Goal: Task Accomplishment & Management: Manage account settings

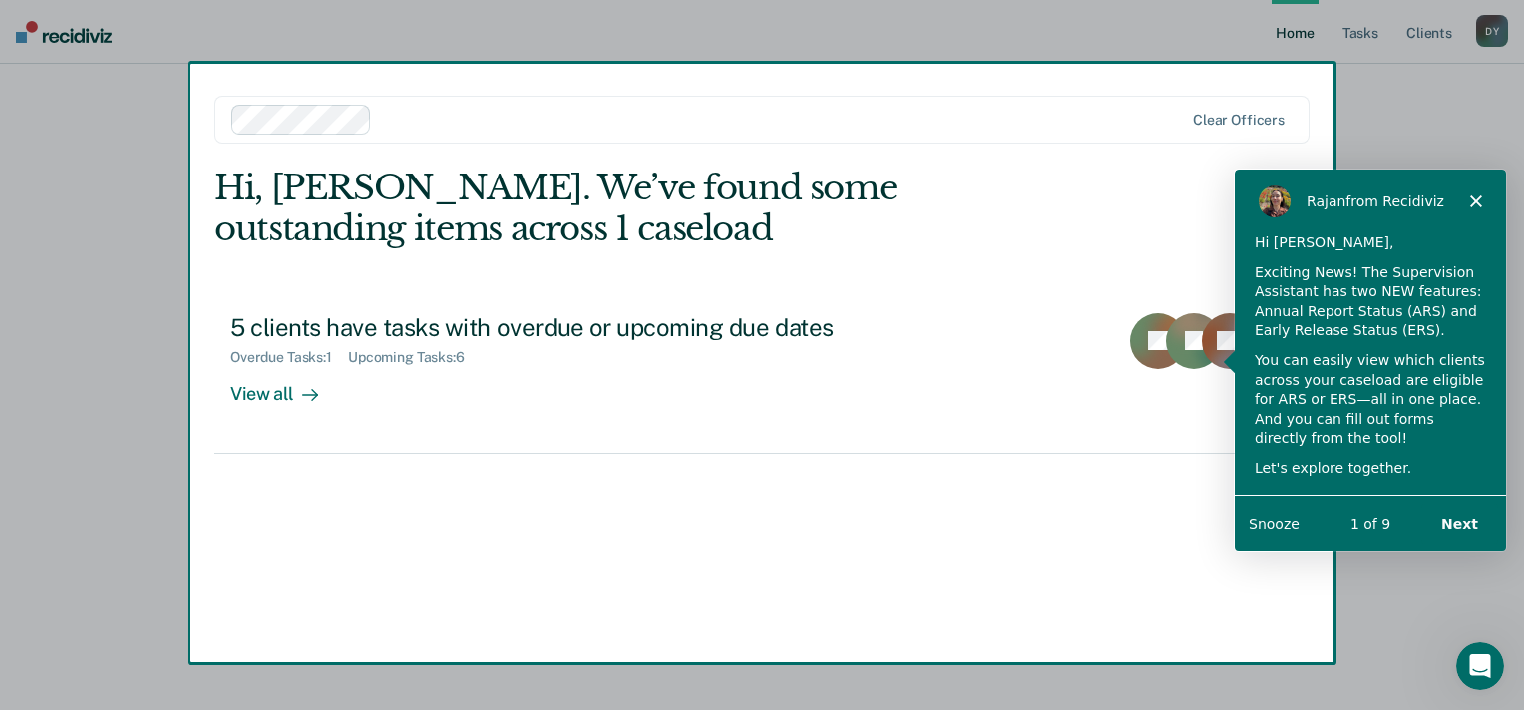
click at [1480, 199] on icon "Close" at bounding box center [1475, 200] width 12 height 12
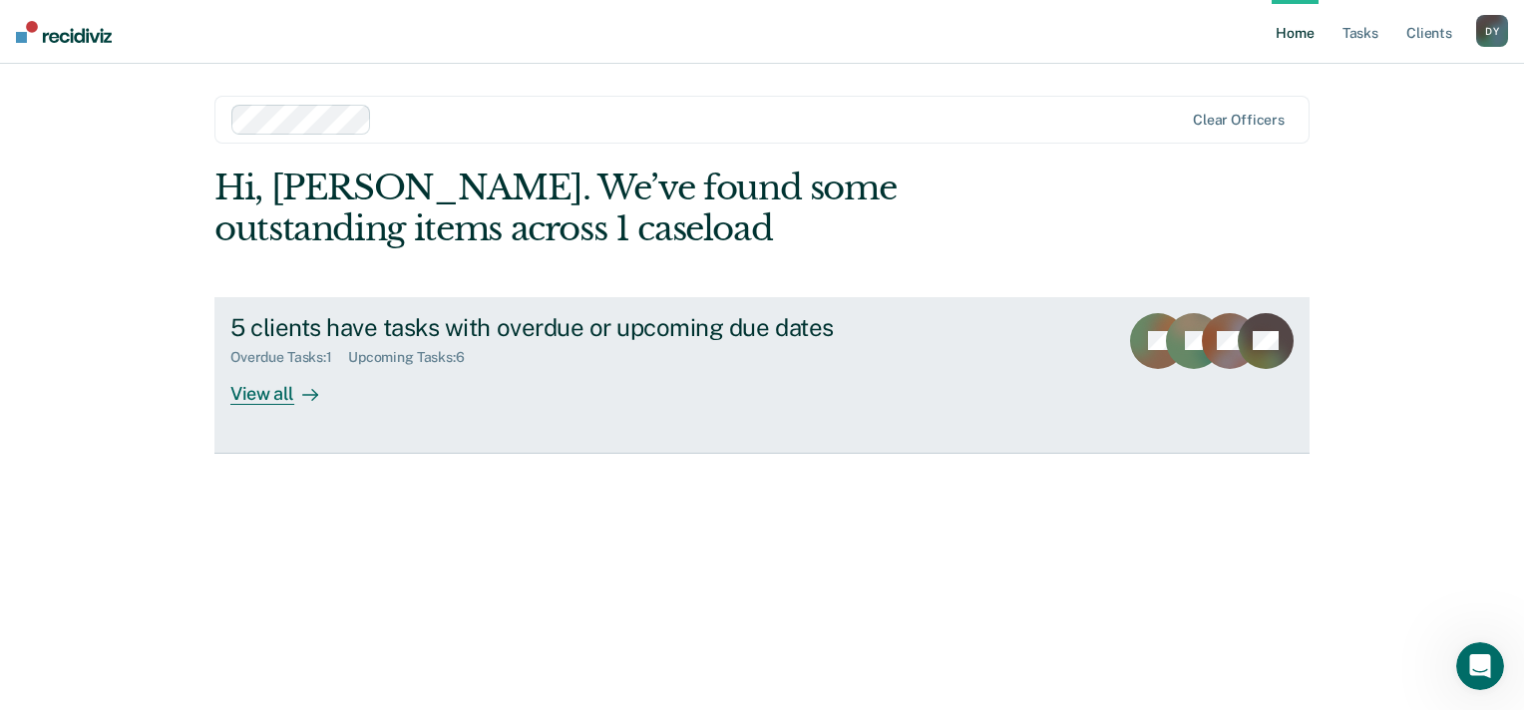
click at [276, 401] on div "View all" at bounding box center [286, 385] width 112 height 39
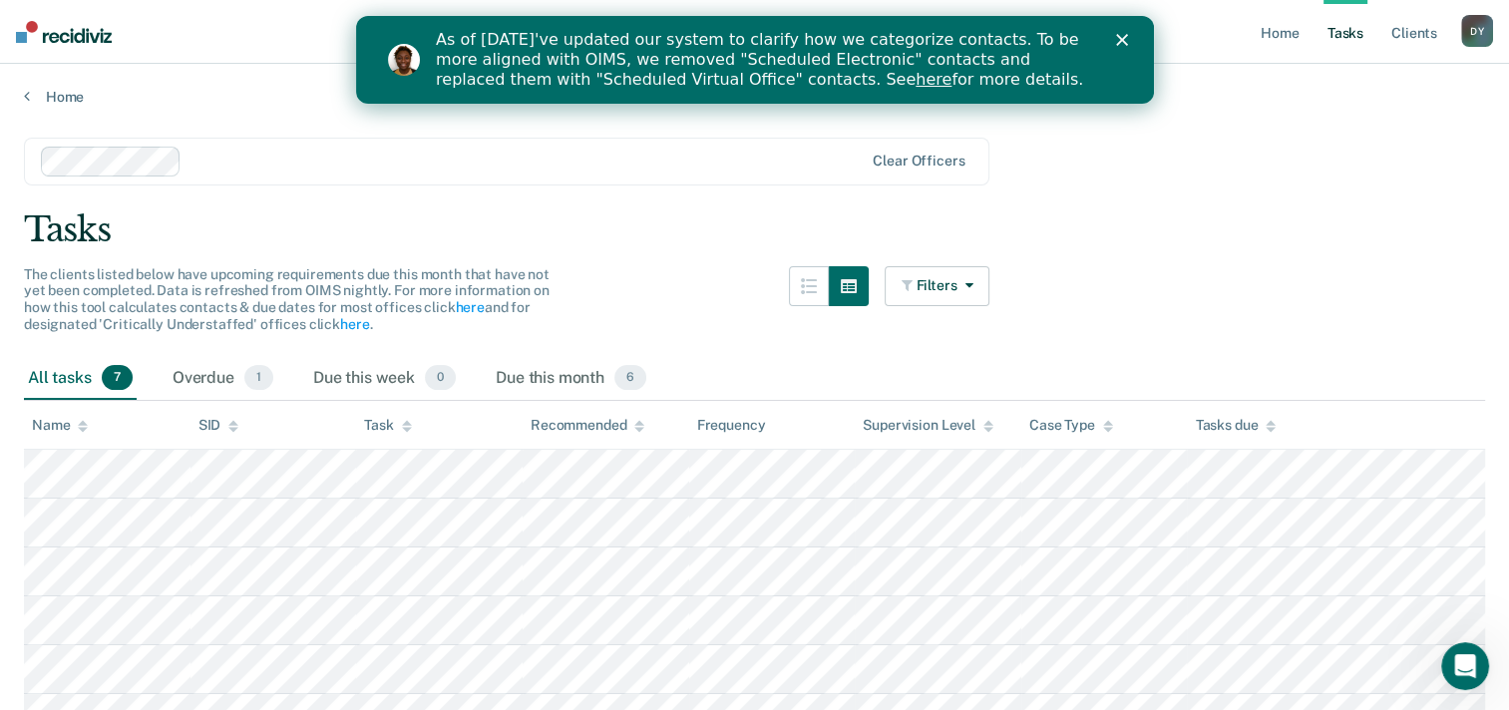
click at [1124, 39] on icon "Close" at bounding box center [1121, 40] width 12 height 12
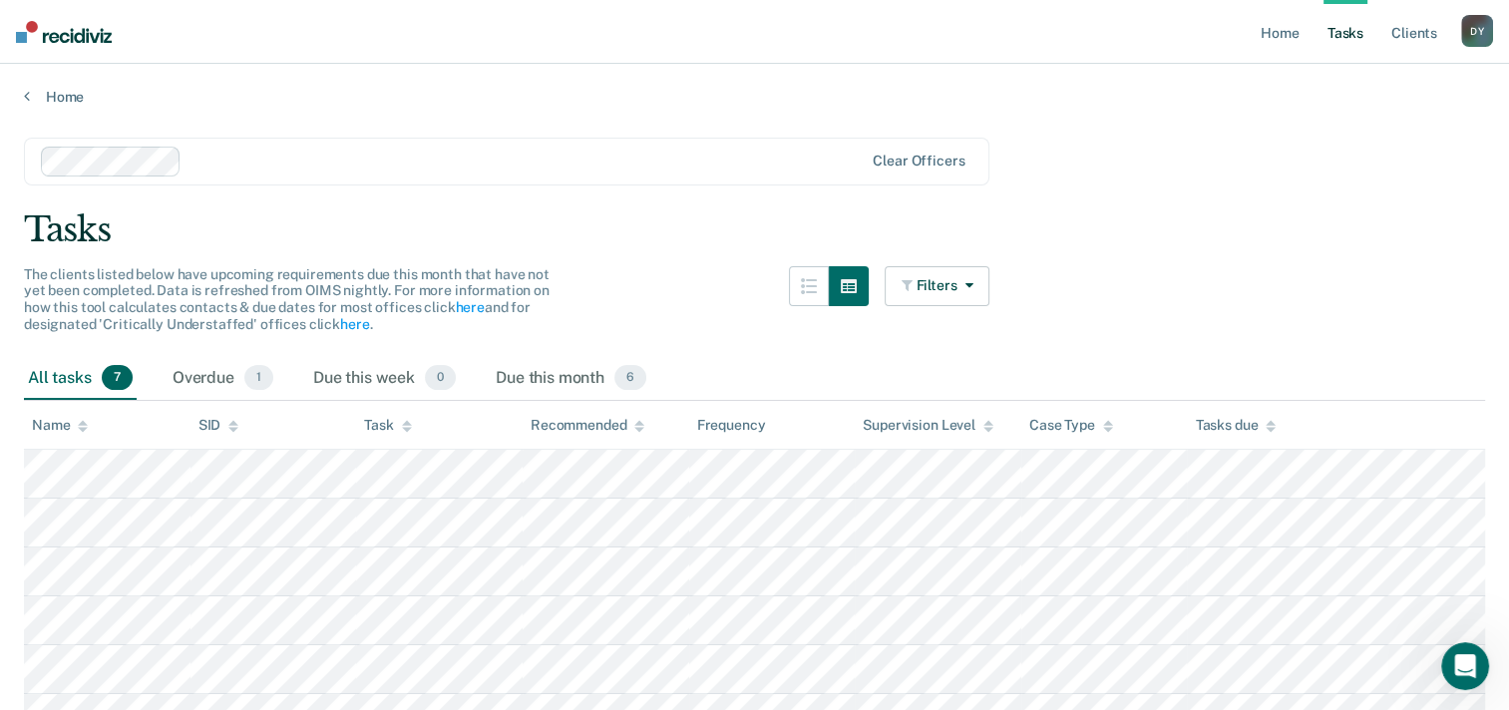
scroll to position [100, 0]
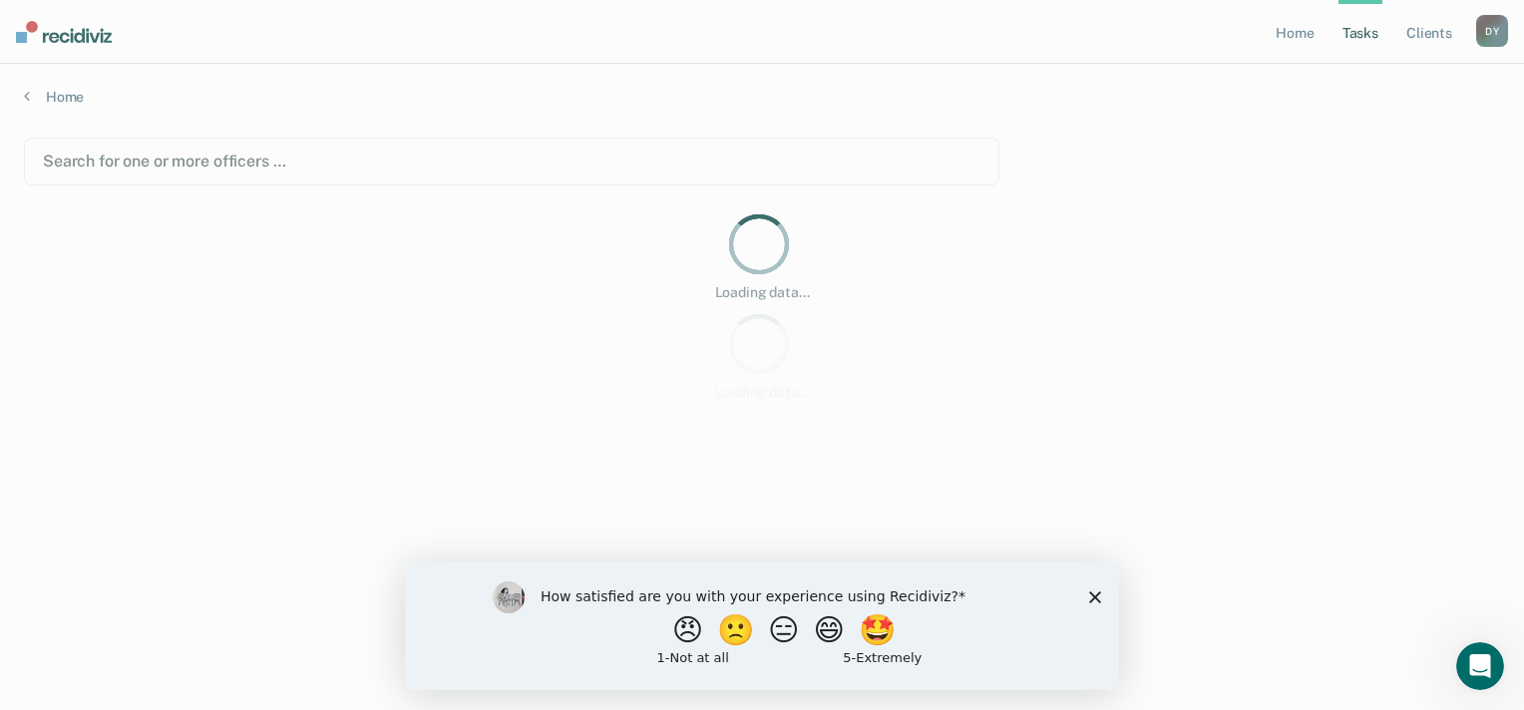
click at [1097, 598] on polygon "Close survey" at bounding box center [1095, 596] width 12 height 12
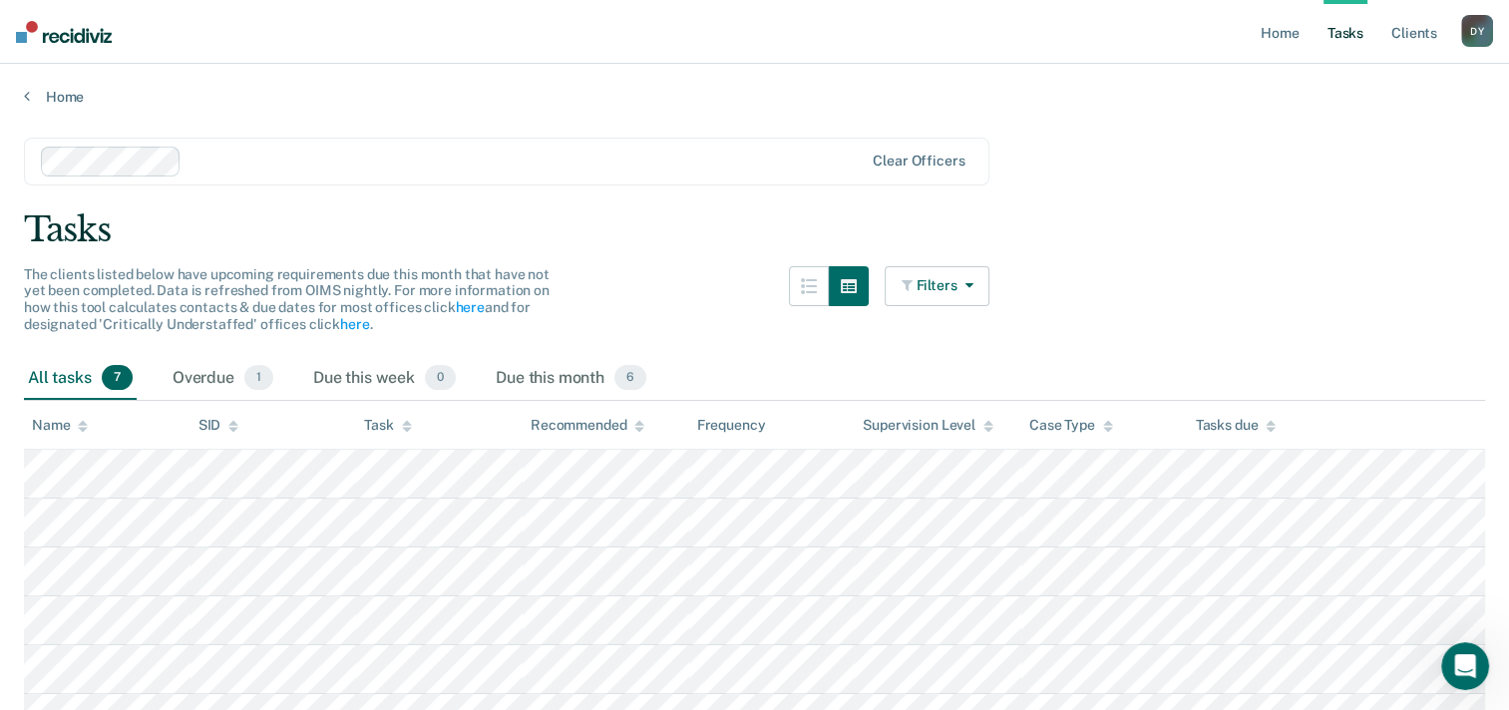
click at [975, 291] on button "Filters" at bounding box center [938, 286] width 106 height 40
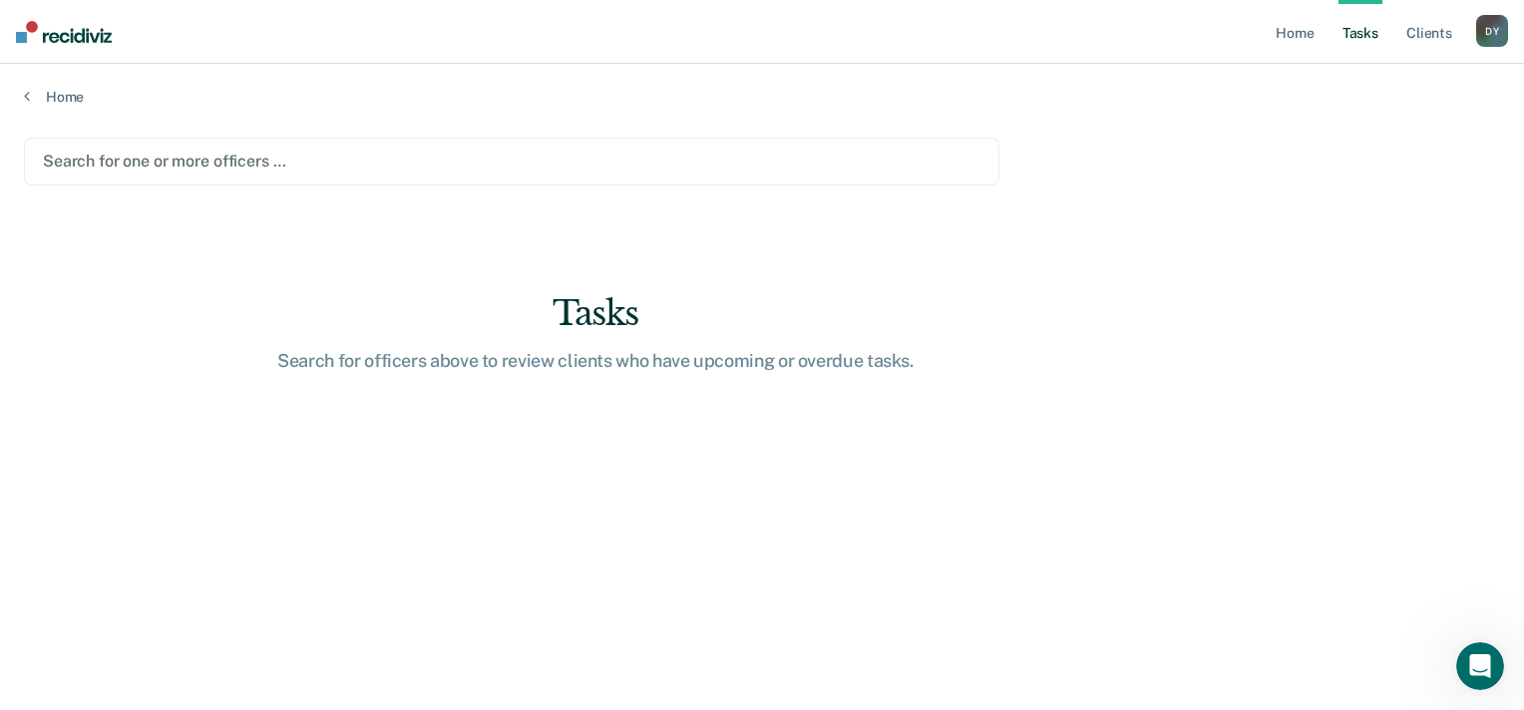
click at [308, 182] on div "Search for one or more officers …" at bounding box center [511, 162] width 975 height 48
click at [216, 159] on div at bounding box center [512, 161] width 938 height 23
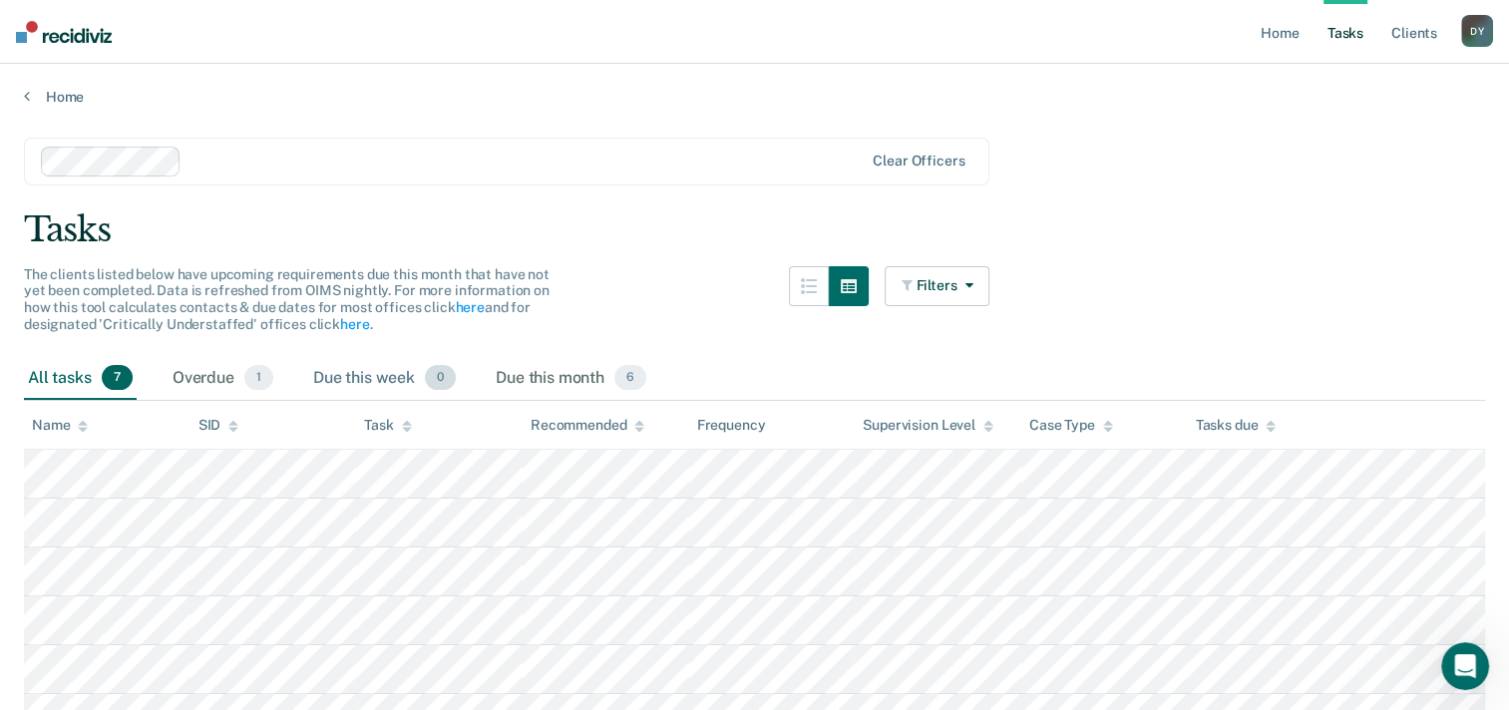
click at [380, 371] on div "Due this week 0" at bounding box center [384, 379] width 151 height 44
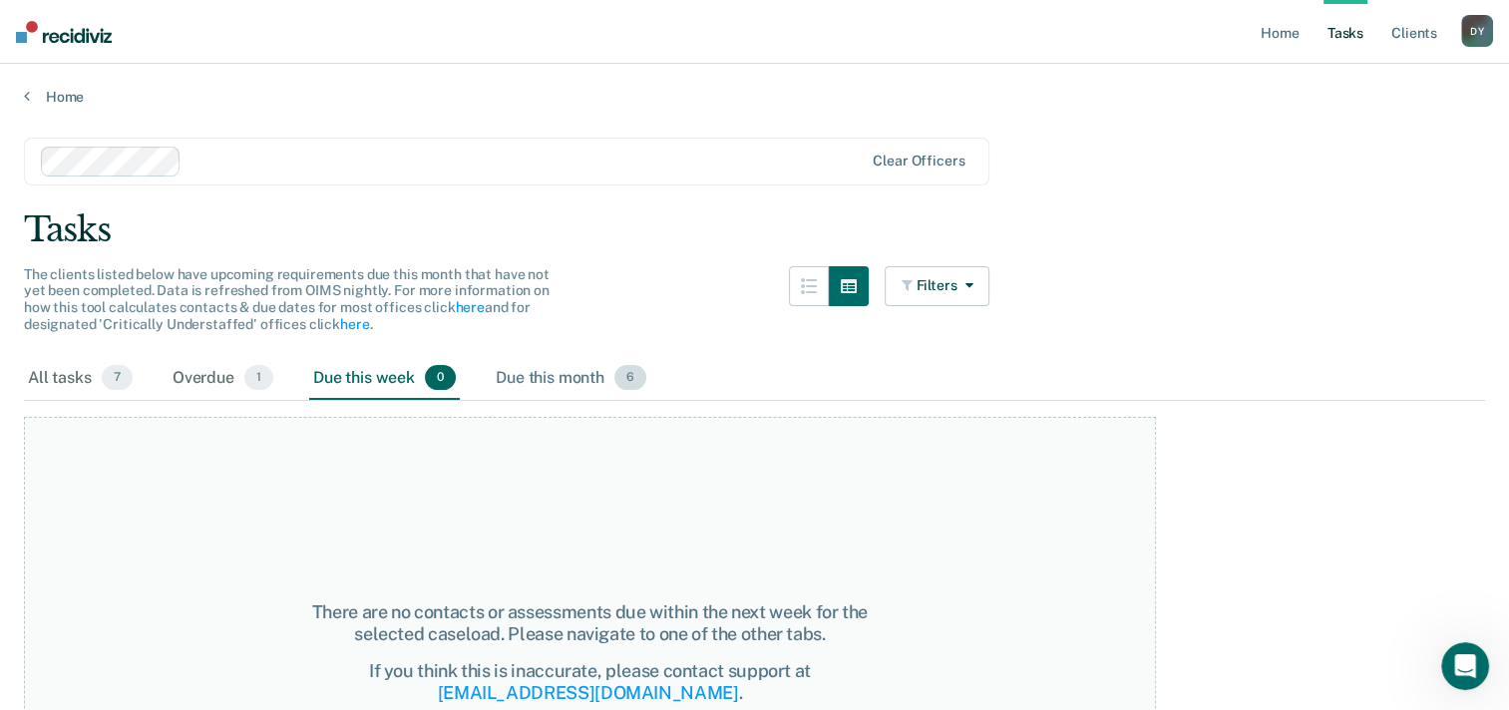
click at [524, 372] on div "Due this month 6" at bounding box center [571, 379] width 159 height 44
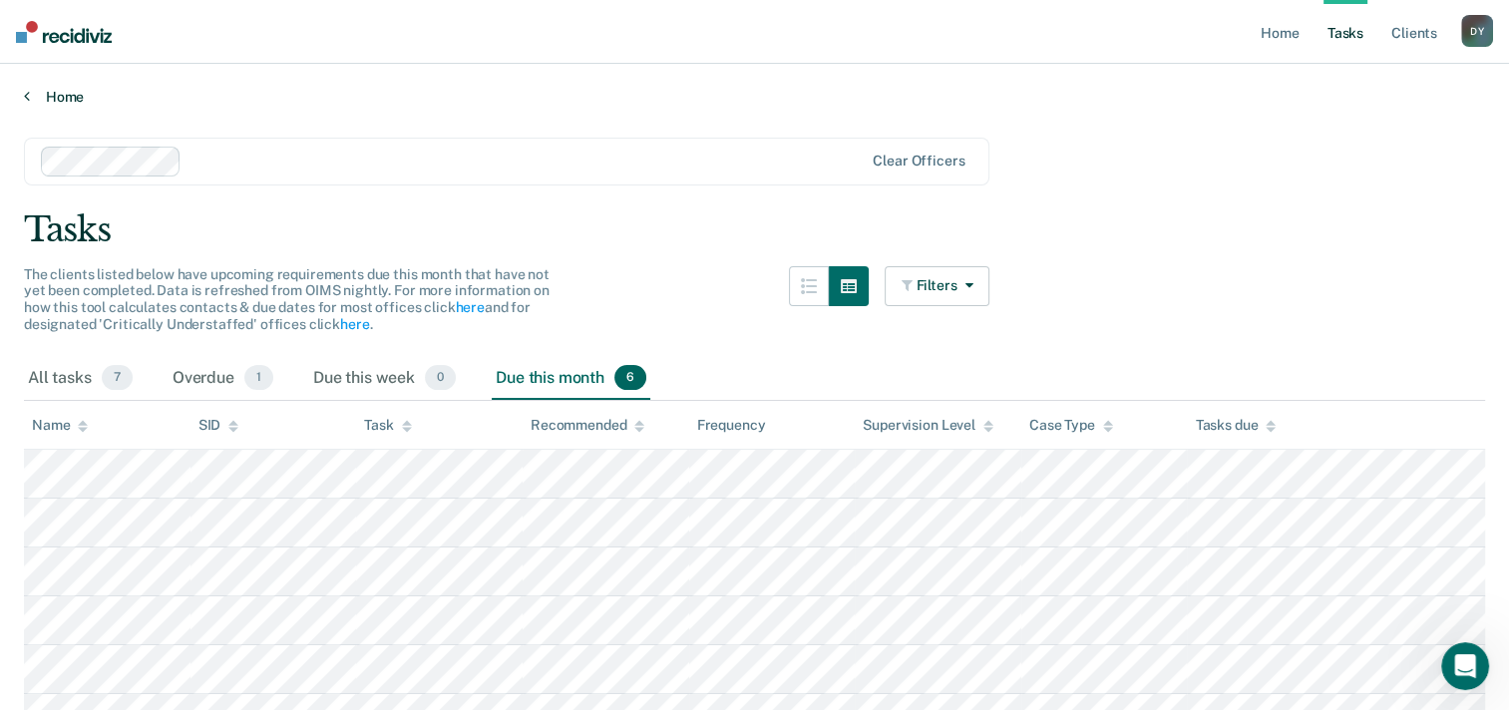
click at [31, 99] on link "Home" at bounding box center [754, 97] width 1461 height 18
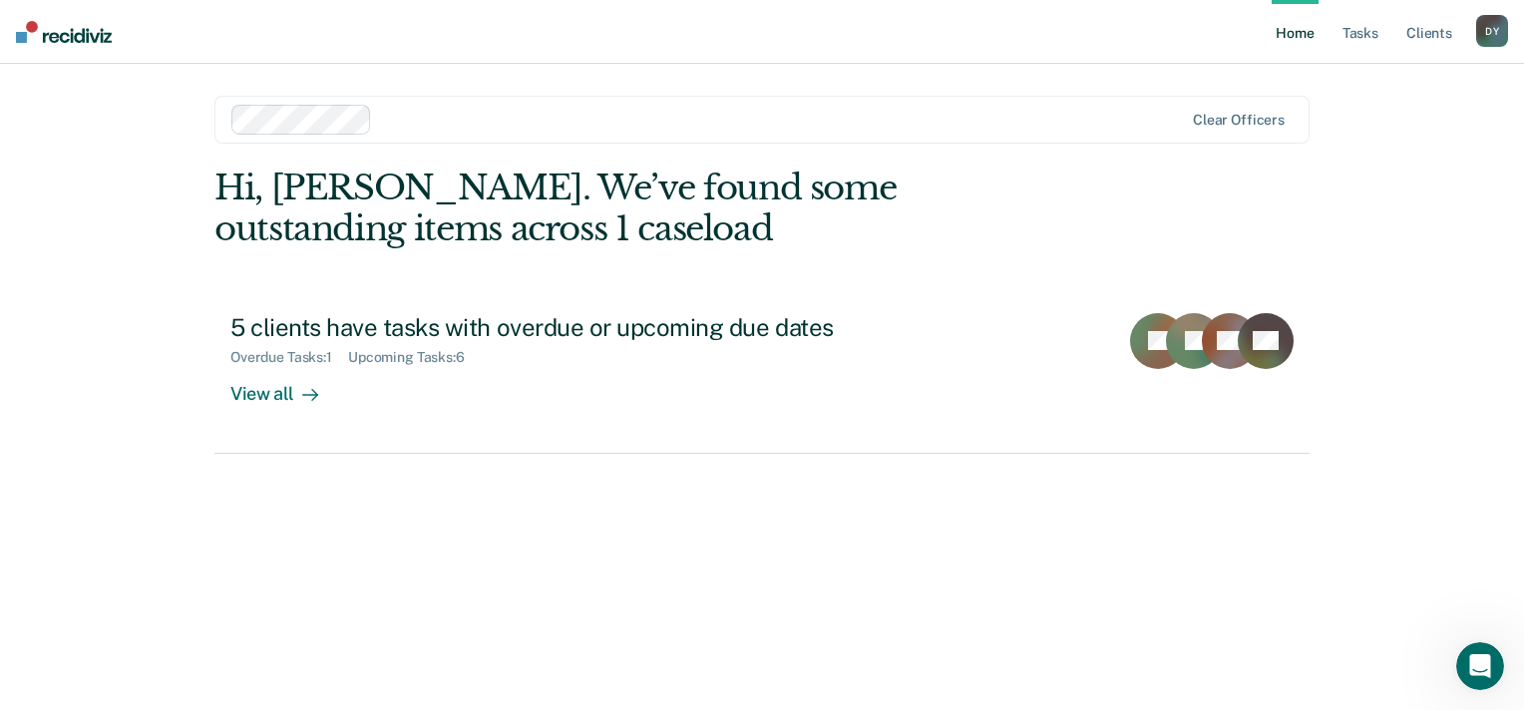
click at [1485, 27] on div "D Y" at bounding box center [1492, 31] width 32 height 32
click at [1375, 137] on link "Log Out" at bounding box center [1412, 131] width 161 height 17
